Goal: Transaction & Acquisition: Subscribe to service/newsletter

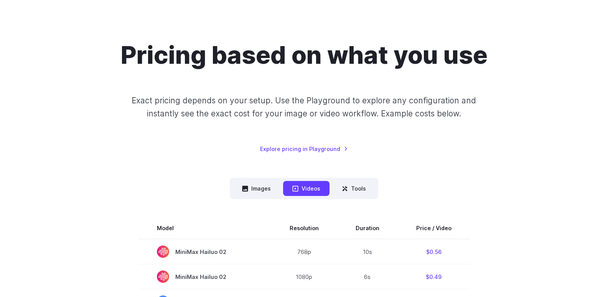
scroll to position [115, 0]
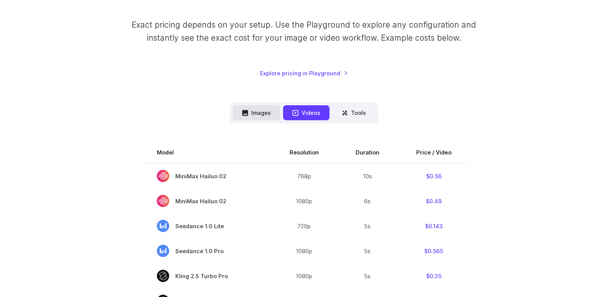
click at [263, 115] on button "Images" at bounding box center [256, 112] width 47 height 15
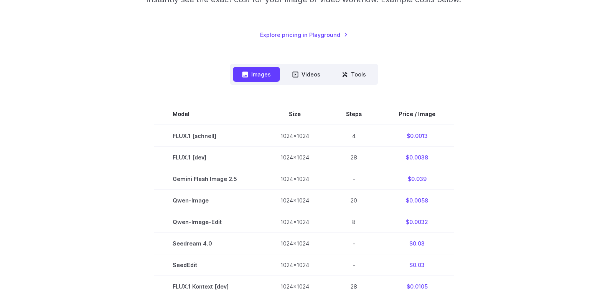
scroll to position [192, 0]
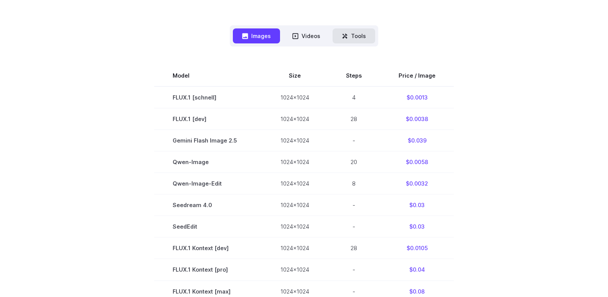
click at [361, 38] on button "Tools" at bounding box center [354, 35] width 43 height 15
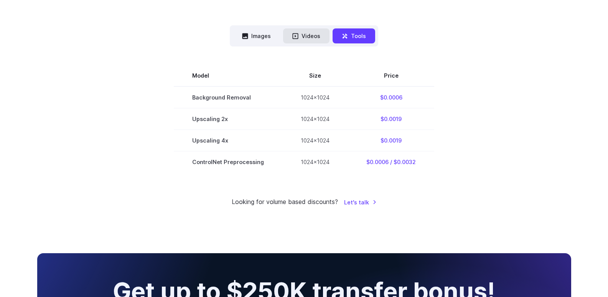
click at [297, 33] on icon at bounding box center [295, 36] width 6 height 6
click at [255, 32] on button "Images" at bounding box center [256, 35] width 47 height 15
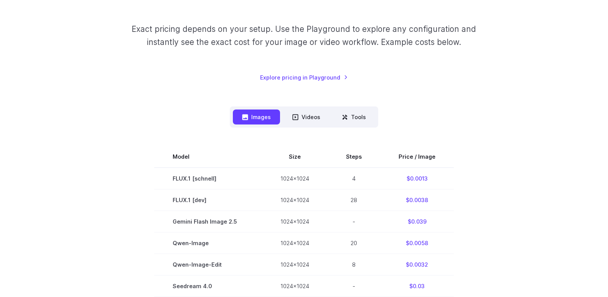
scroll to position [0, 0]
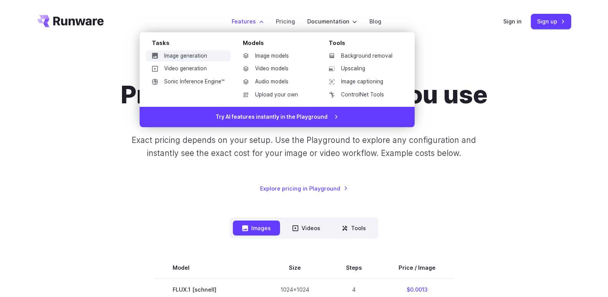
click at [183, 55] on link "Image generation" at bounding box center [188, 56] width 85 height 12
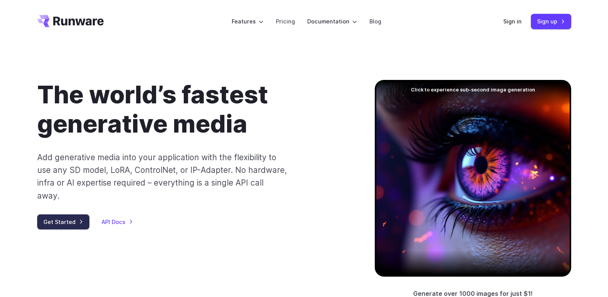
click at [54, 214] on link "Get Started" at bounding box center [63, 221] width 52 height 15
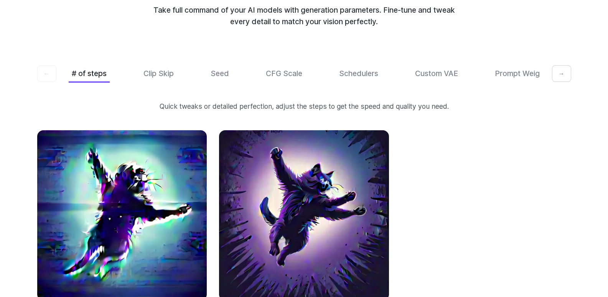
scroll to position [2302, 0]
